Goal: Find specific fact

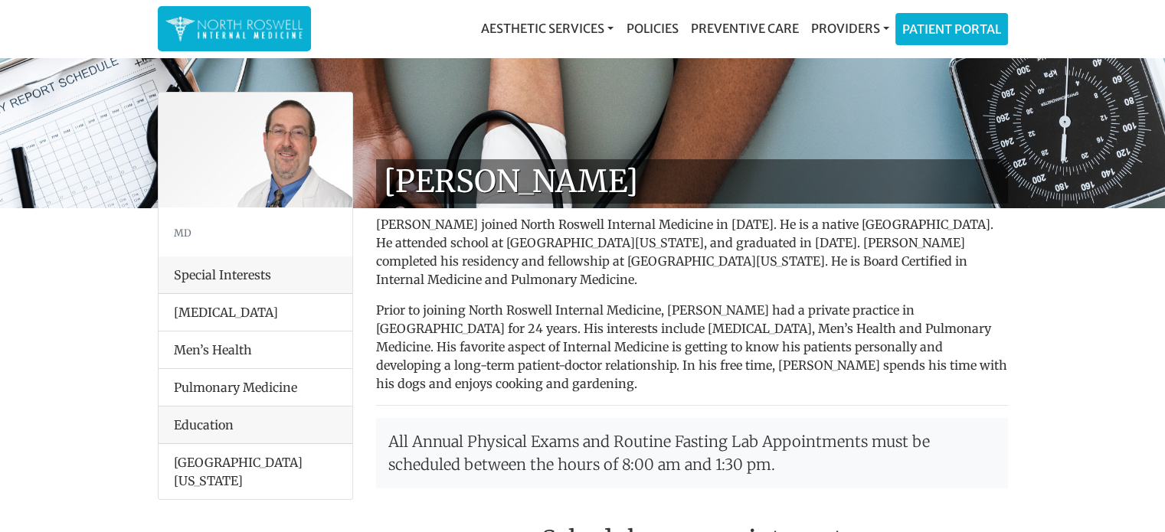
drag, startPoint x: 701, startPoint y: 236, endPoint x: 453, endPoint y: 224, distance: 247.6
click at [453, 204] on h1 "[PERSON_NAME]" at bounding box center [692, 181] width 632 height 44
copy h1 "[PERSON_NAME]"
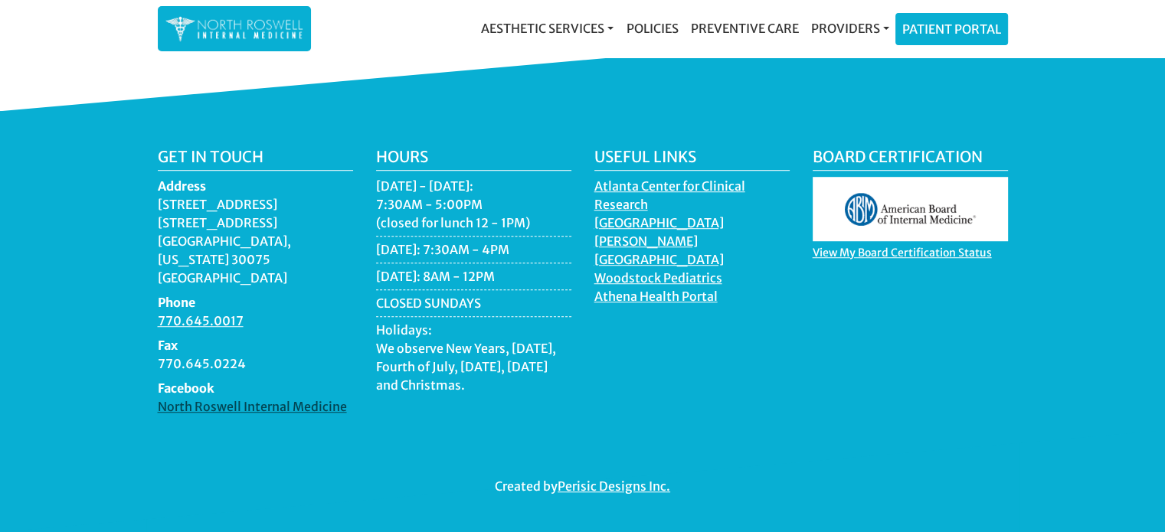
scroll to position [1363, 0]
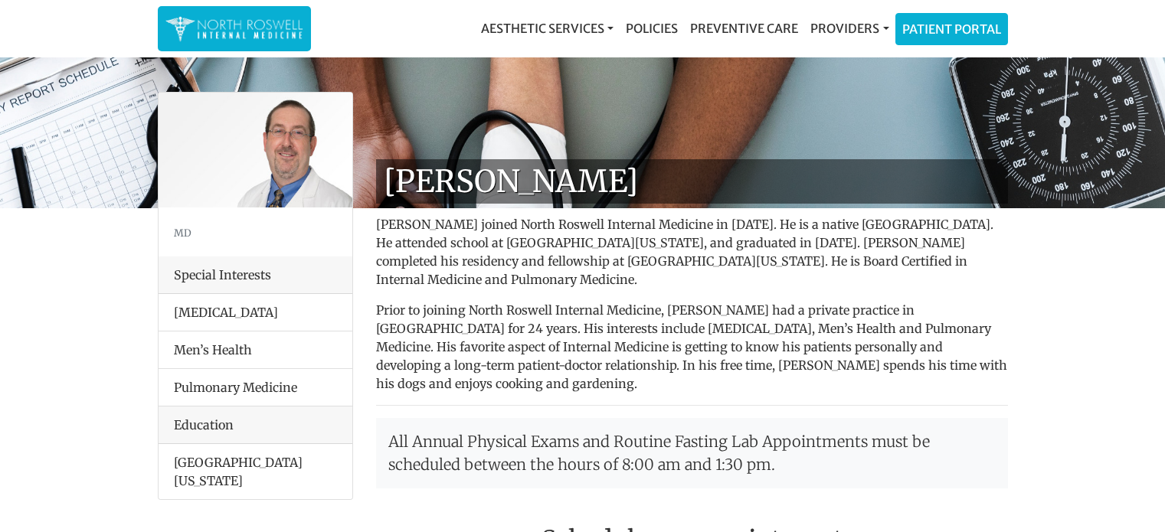
scroll to position [1363, 0]
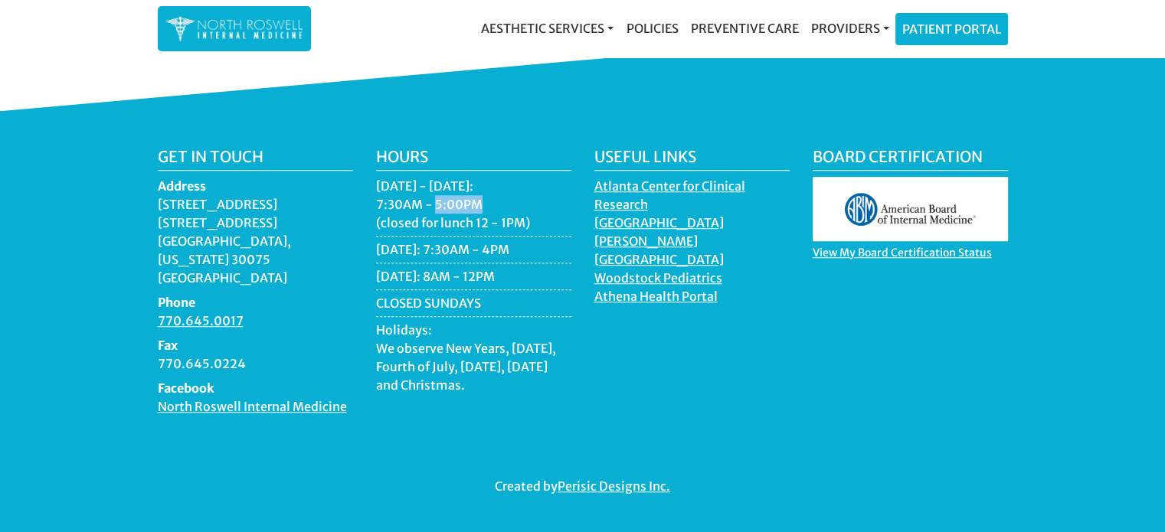
drag, startPoint x: 447, startPoint y: 273, endPoint x: 520, endPoint y: 269, distance: 72.8
click at [520, 237] on li "Monday - Thursday: 7:30AM - 5:00PM (closed for lunch 12 - 1PM)" at bounding box center [473, 207] width 195 height 60
click at [509, 314] on li "CLOSED SUNDAYS" at bounding box center [473, 305] width 195 height 23
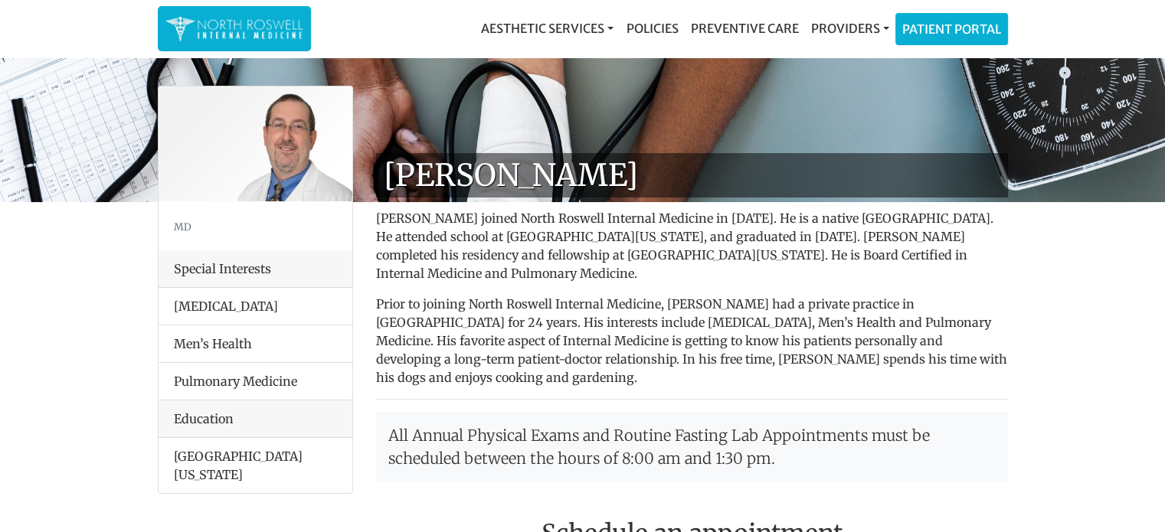
scroll to position [0, 0]
